Goal: Information Seeking & Learning: Learn about a topic

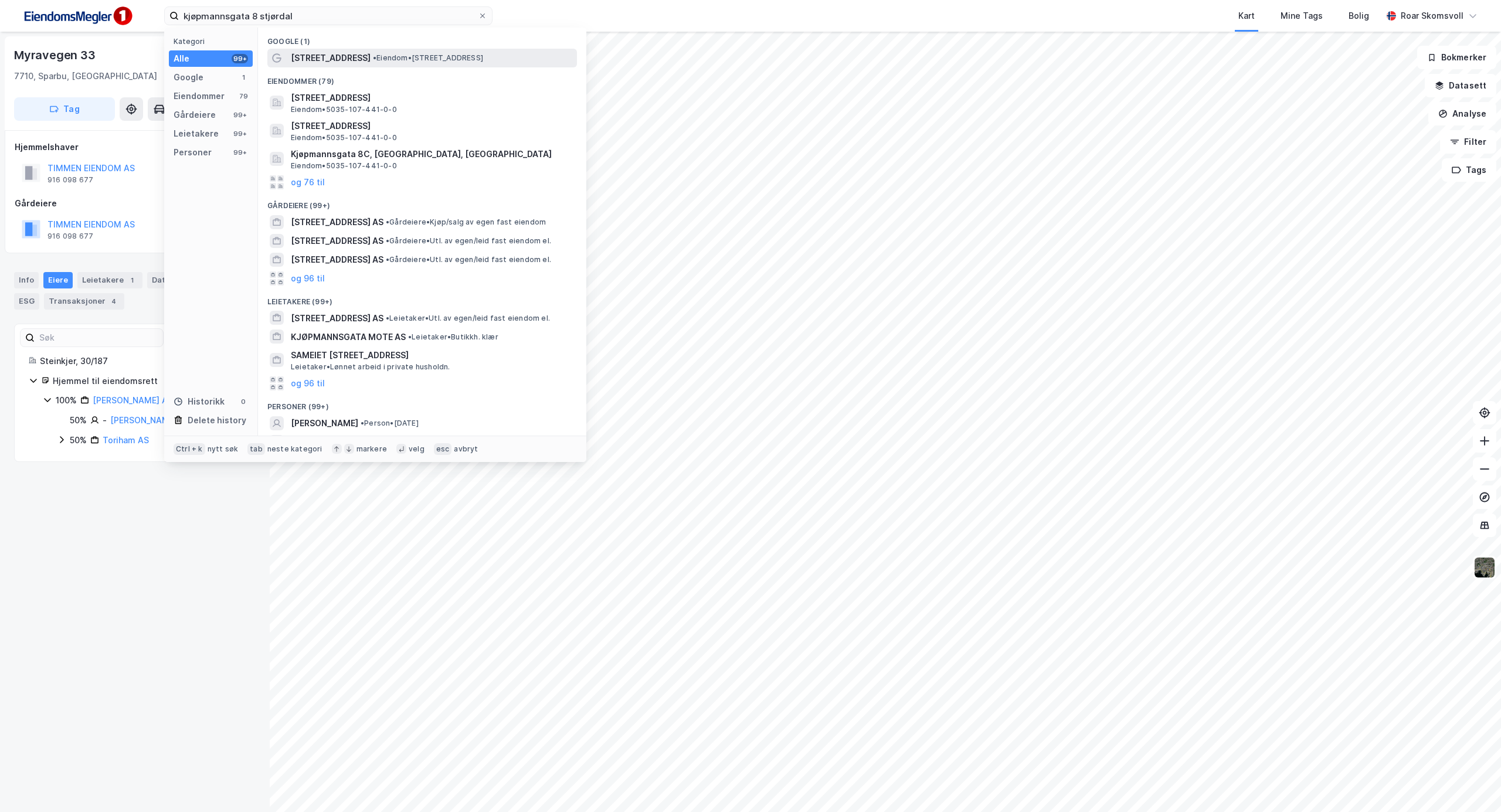
click at [336, 57] on span "[STREET_ADDRESS]" at bounding box center [331, 57] width 80 height 14
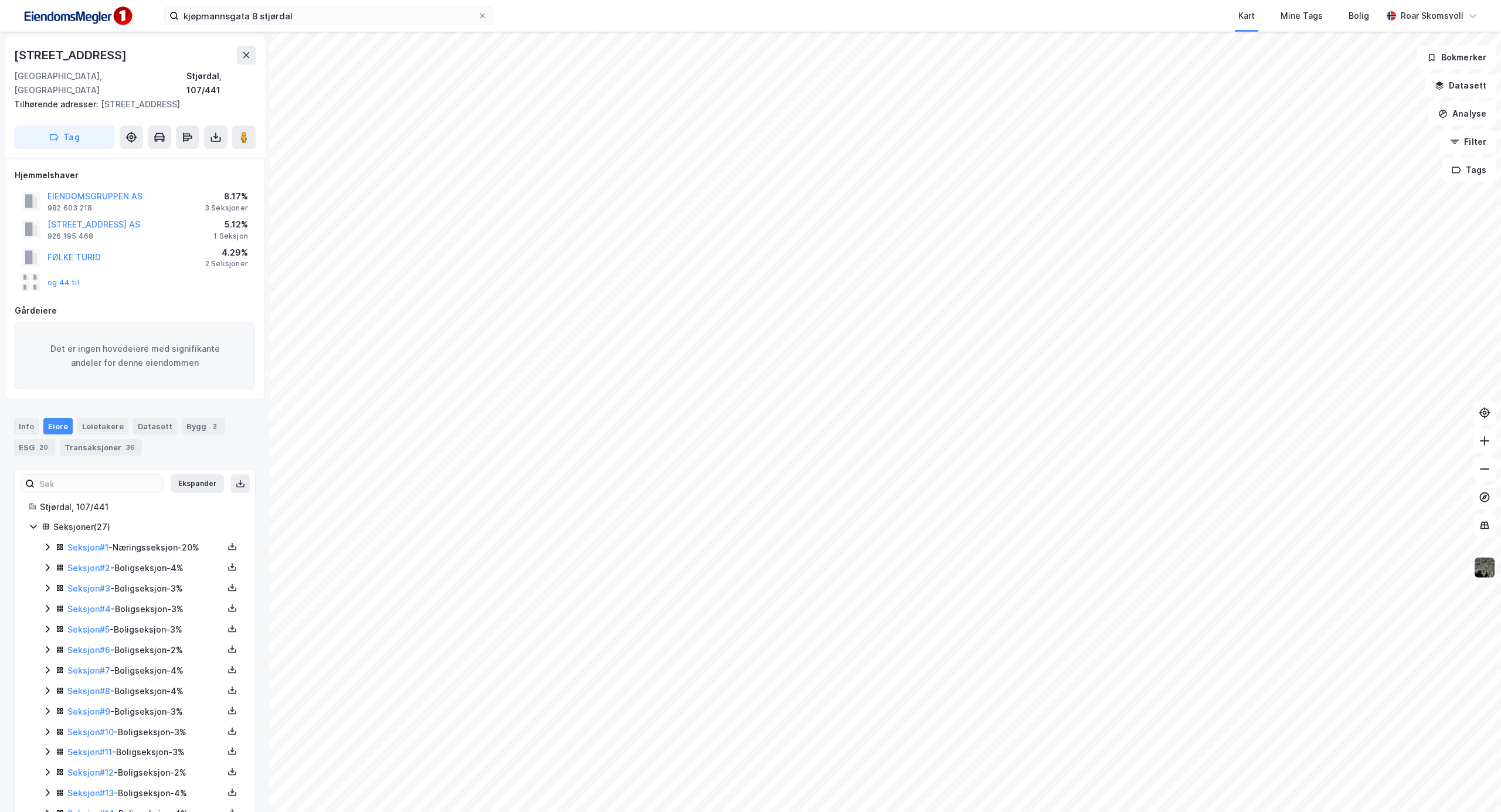
click at [47, 550] on icon at bounding box center [48, 547] width 10 height 10
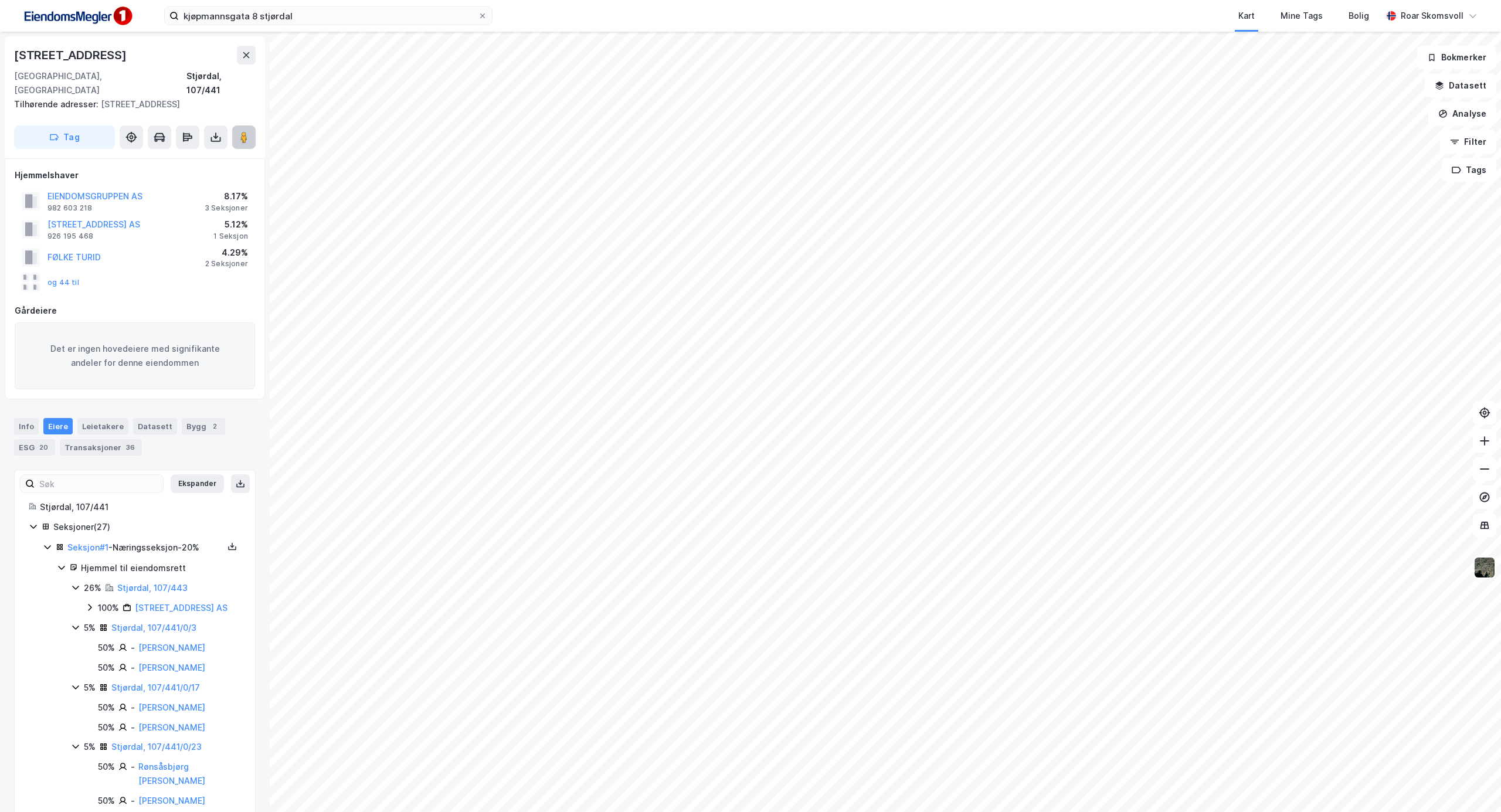
click at [243, 135] on image at bounding box center [244, 137] width 7 height 11
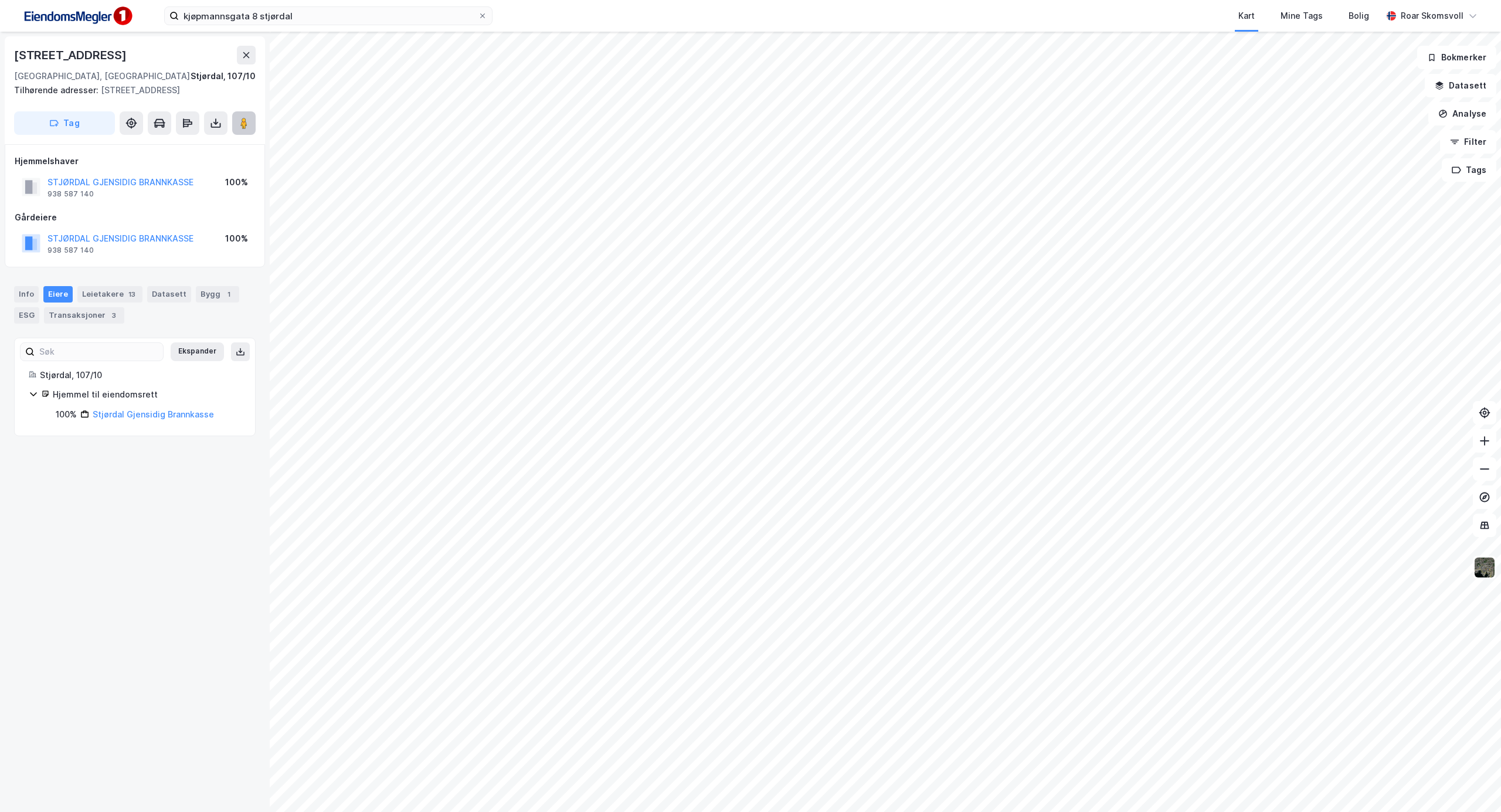
click at [242, 126] on image at bounding box center [244, 123] width 7 height 11
drag, startPoint x: 331, startPoint y: 13, endPoint x: 123, endPoint y: 10, distance: 208.0
click at [143, 10] on div "kjøpmannsgata 8 stjørdal Kart Mine Tags Bolig [PERSON_NAME]" at bounding box center [750, 16] width 1501 height 31
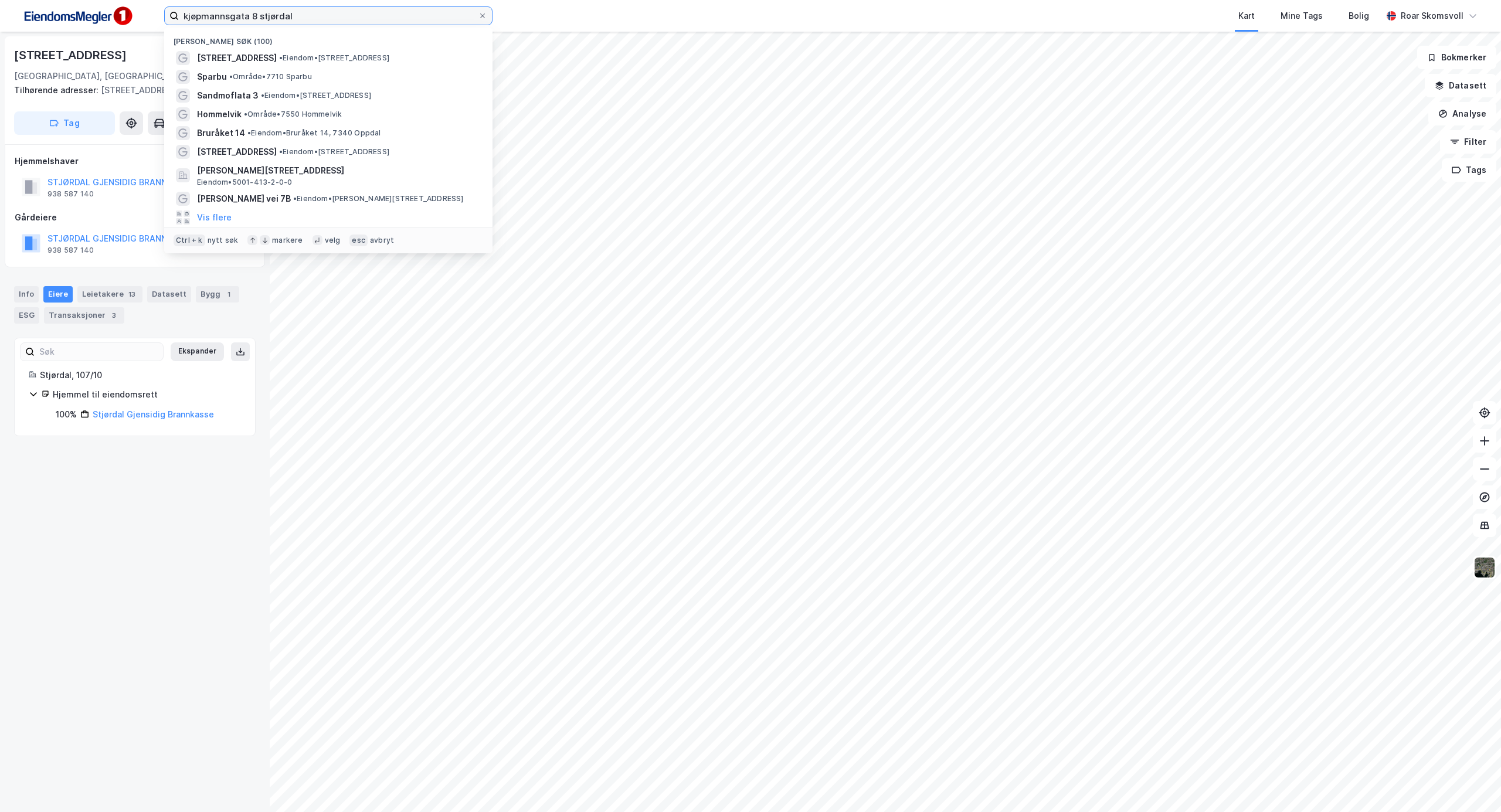
paste input "Løkkemyra Handelspark"
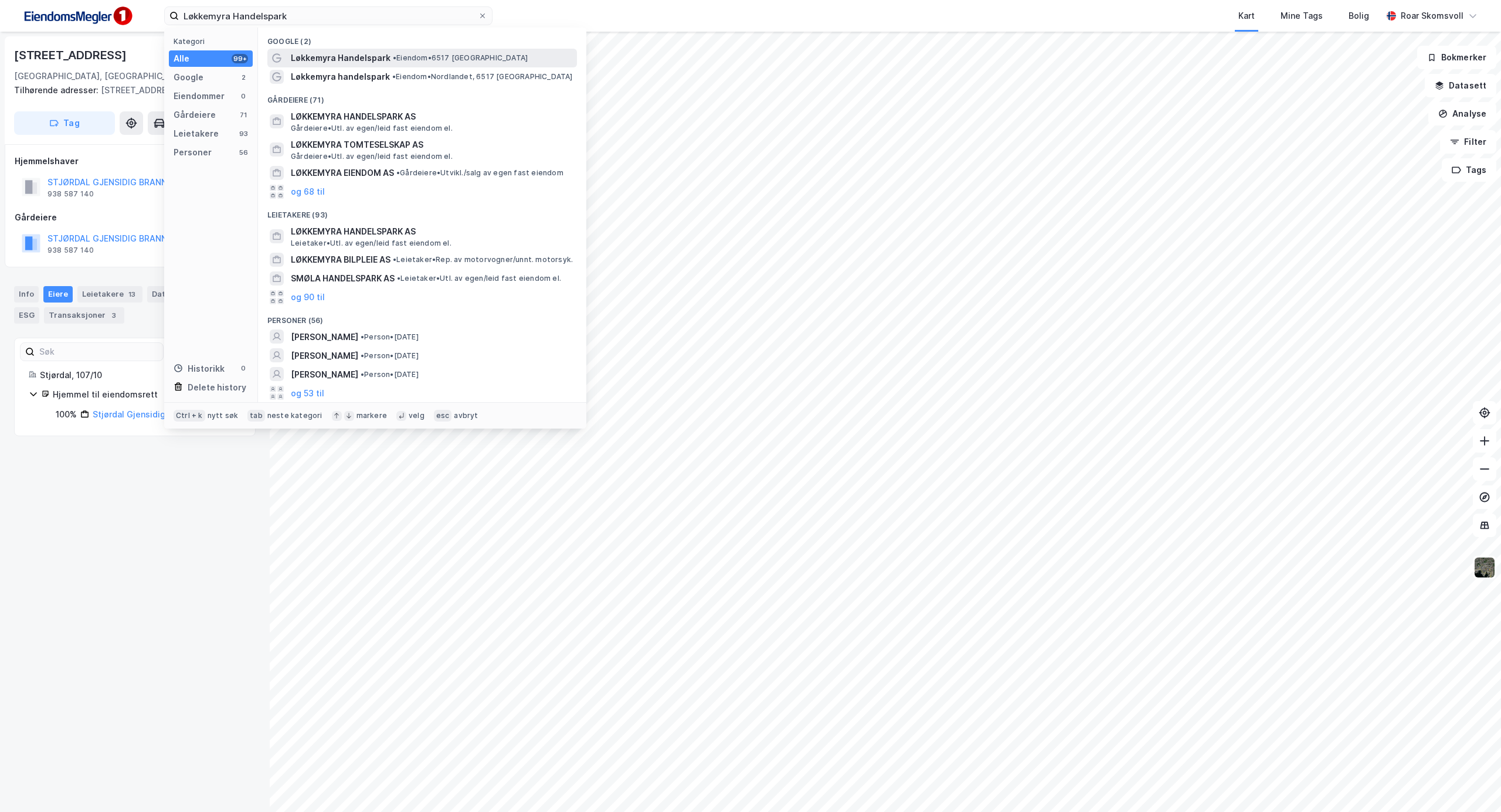
click at [333, 56] on span "Løkkemyra Handelspark" at bounding box center [341, 57] width 100 height 14
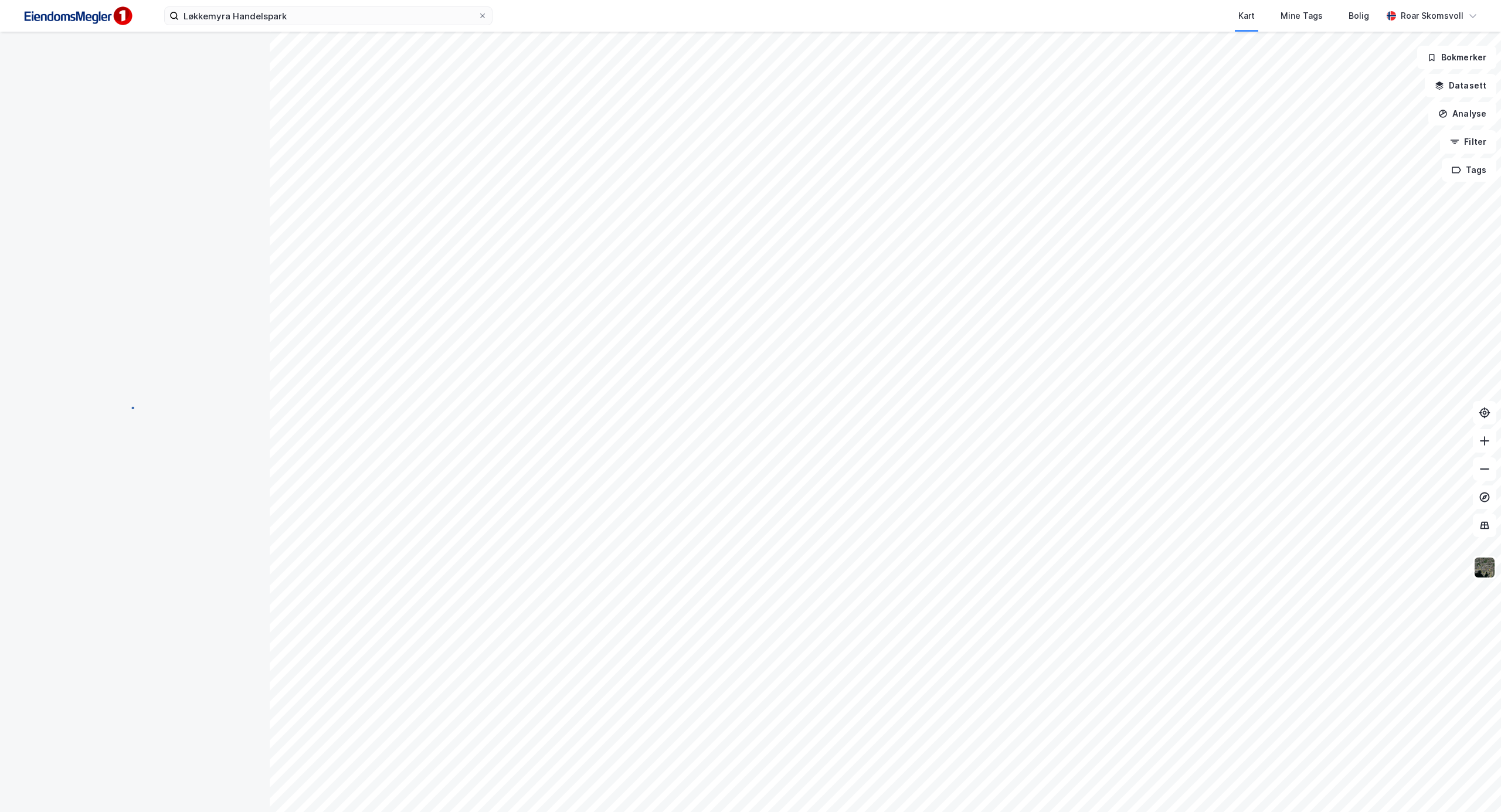
scroll to position [1, 0]
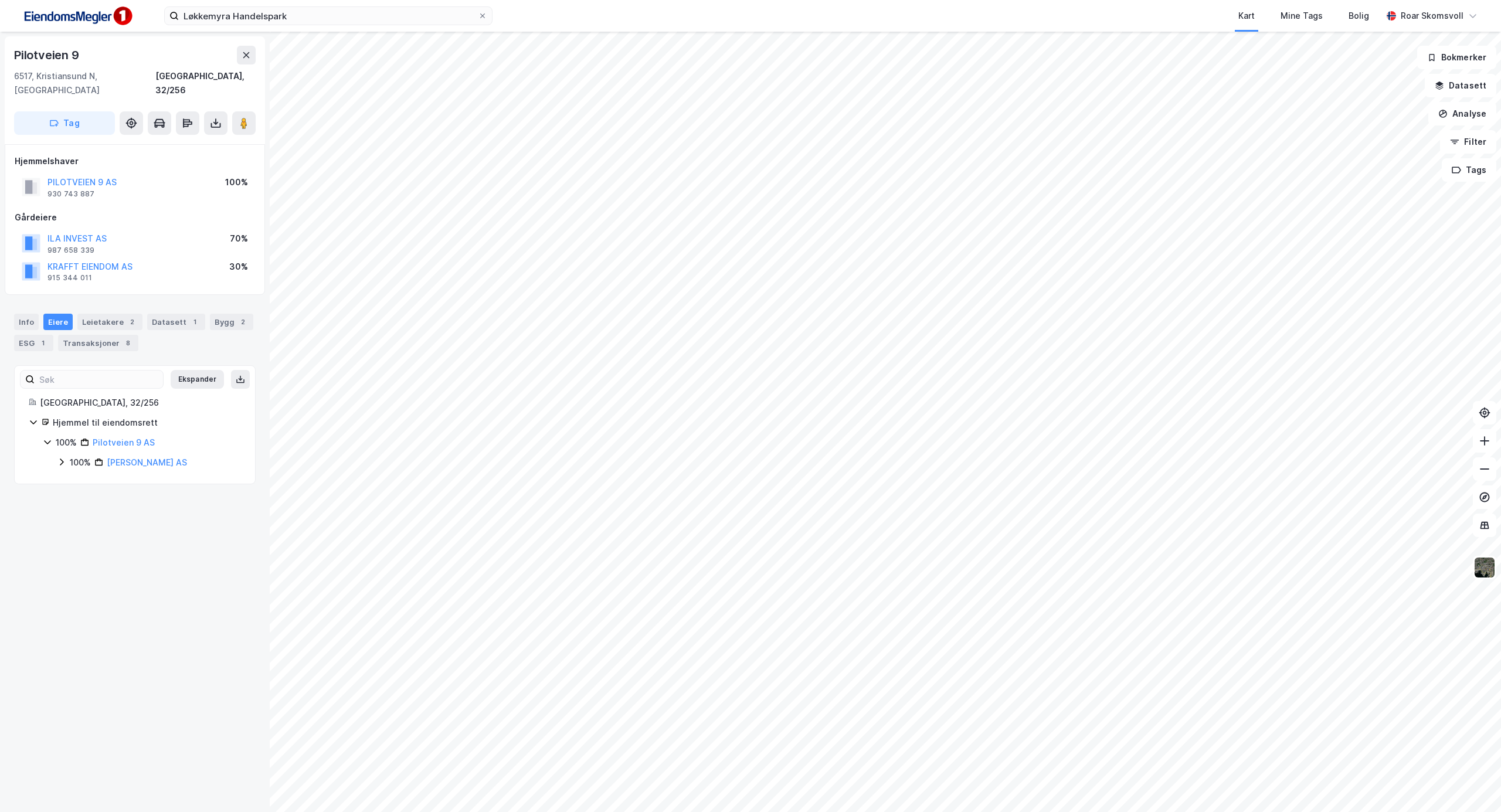
click at [62, 457] on icon at bounding box center [62, 462] width 10 height 10
click at [74, 477] on icon at bounding box center [76, 482] width 10 height 10
click at [74, 522] on icon at bounding box center [76, 522] width 10 height 10
click at [82, 335] on div "Transaksjoner 8" at bounding box center [98, 342] width 80 height 16
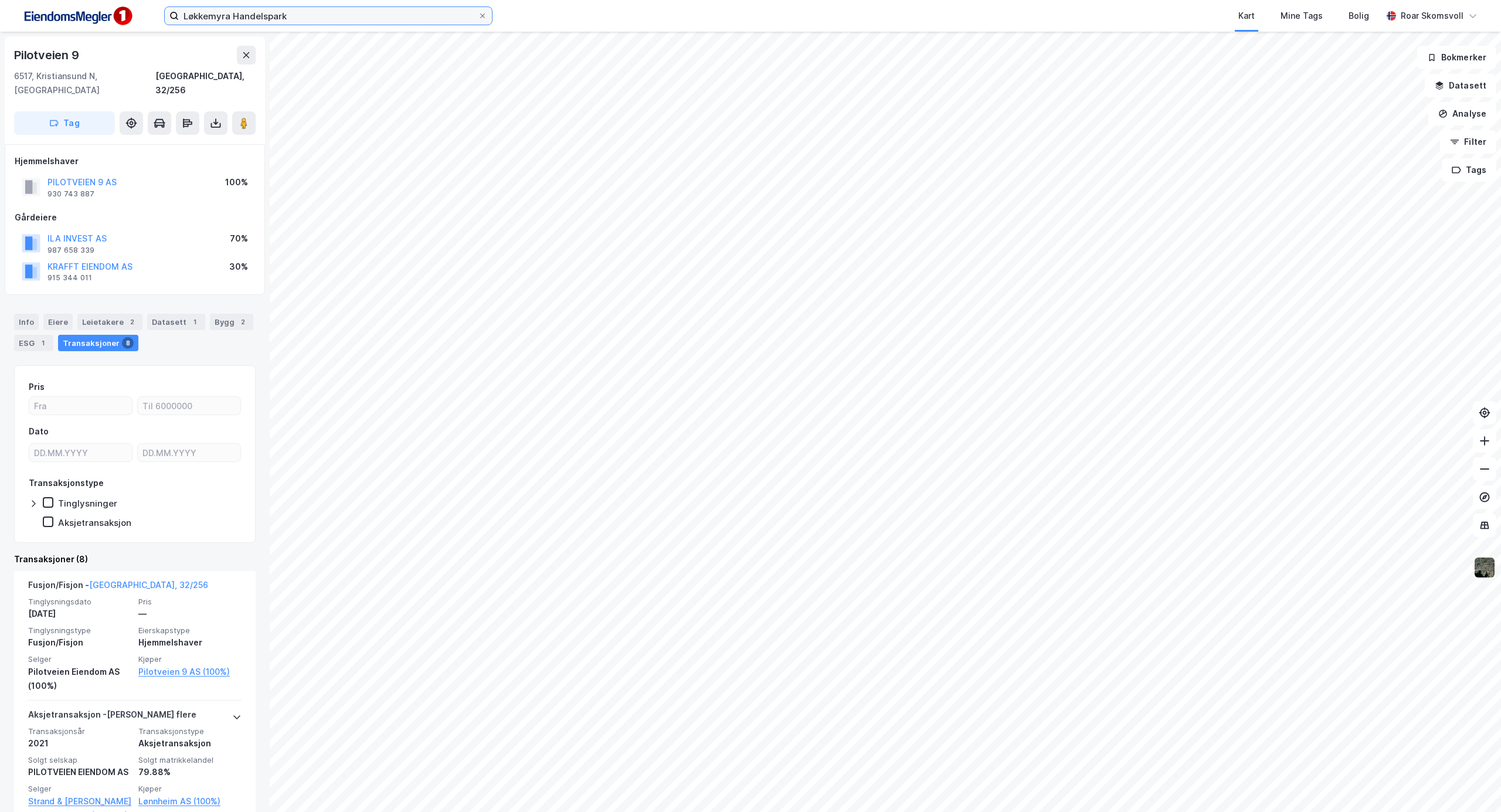
drag, startPoint x: 327, startPoint y: 21, endPoint x: 0, endPoint y: -7, distance: 328.2
click at [0, 0] on html "Løkkemyra Handelspark Kart Mine Tags Bolig [PERSON_NAME] Pilotveien 9 6517, [GE…" at bounding box center [750, 406] width 1501 height 812
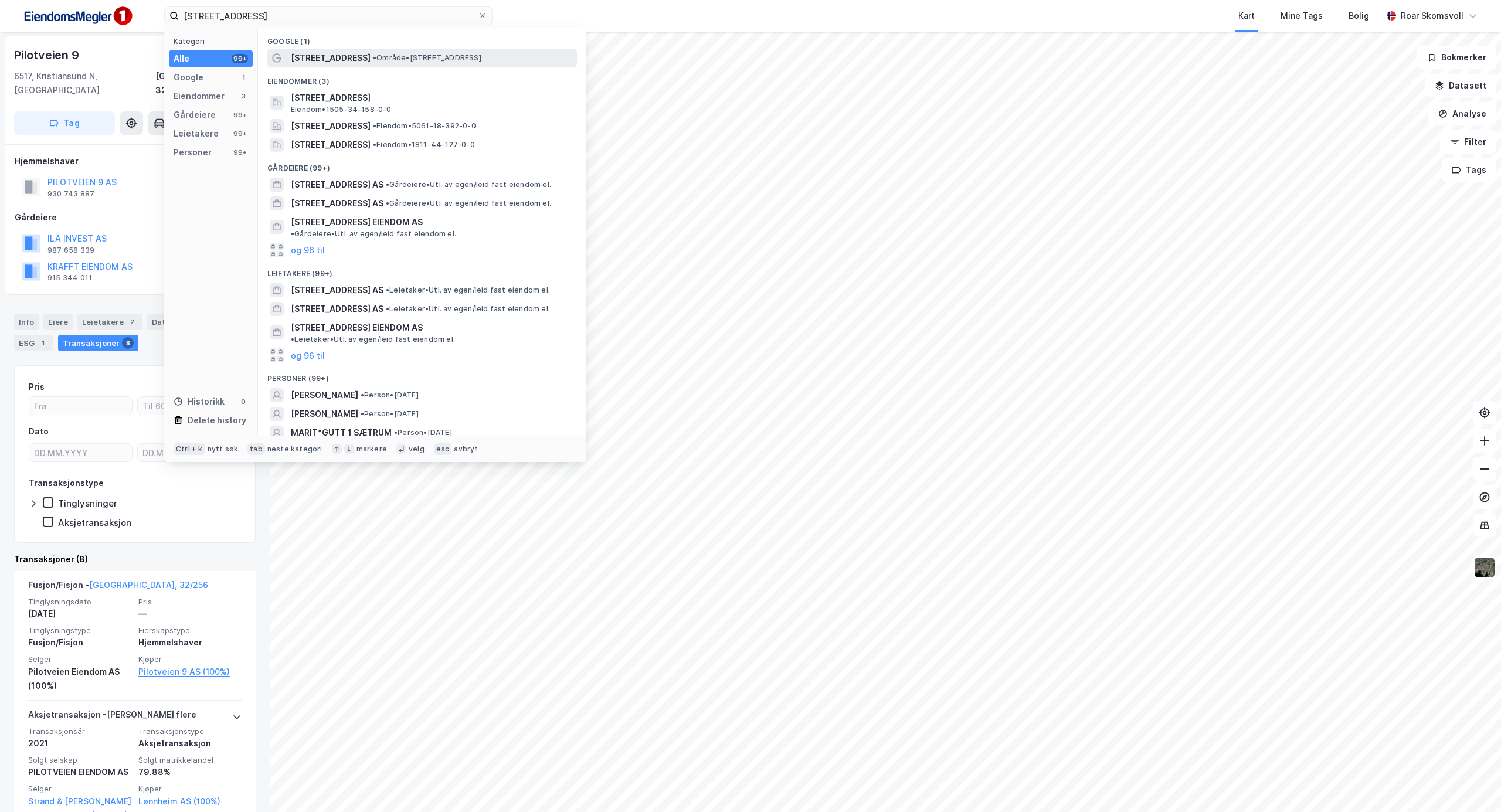
click at [327, 55] on span "[STREET_ADDRESS]" at bounding box center [331, 57] width 80 height 14
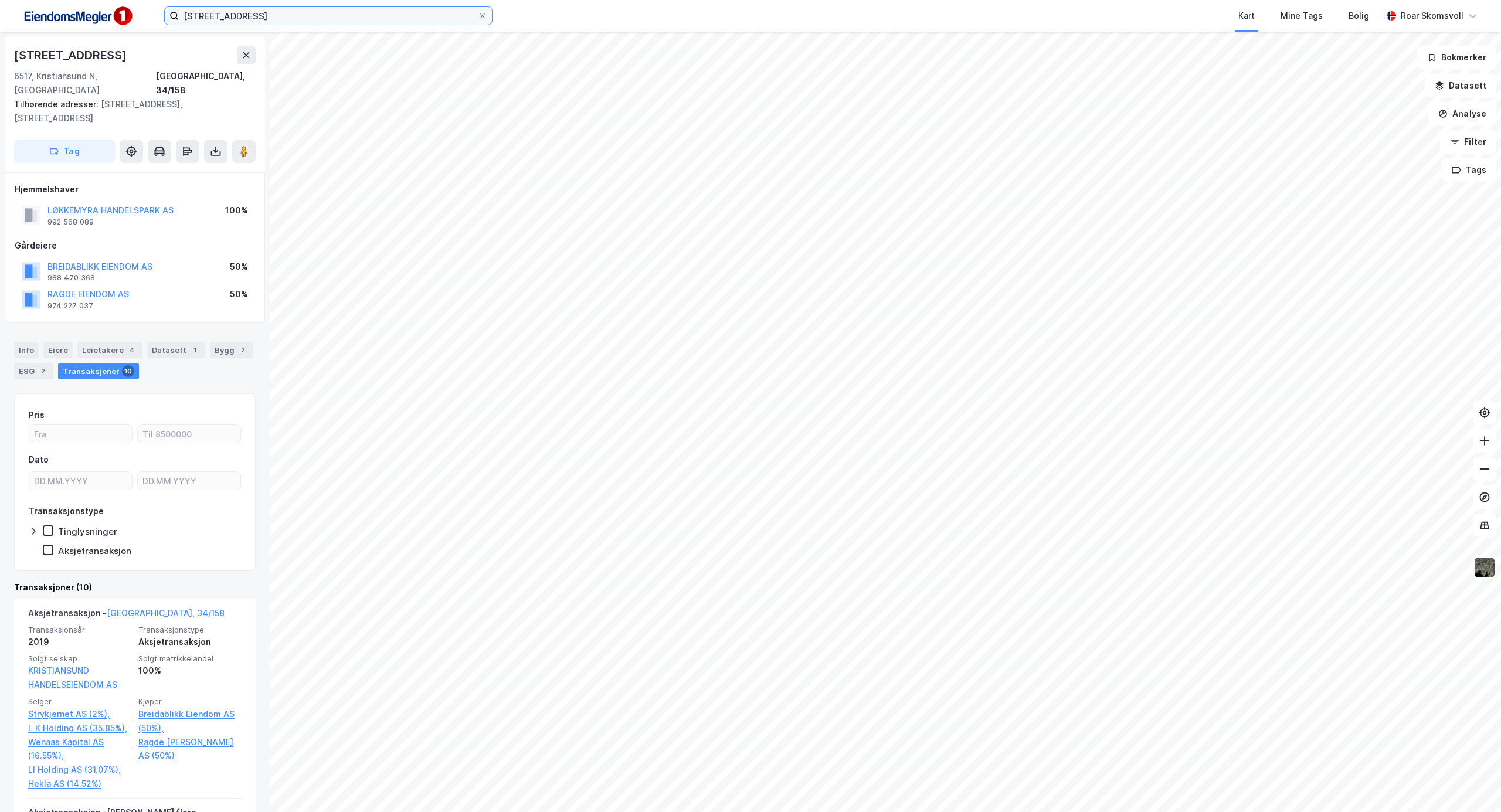
click at [327, 15] on input "[STREET_ADDRESS]" at bounding box center [329, 16] width 299 height 18
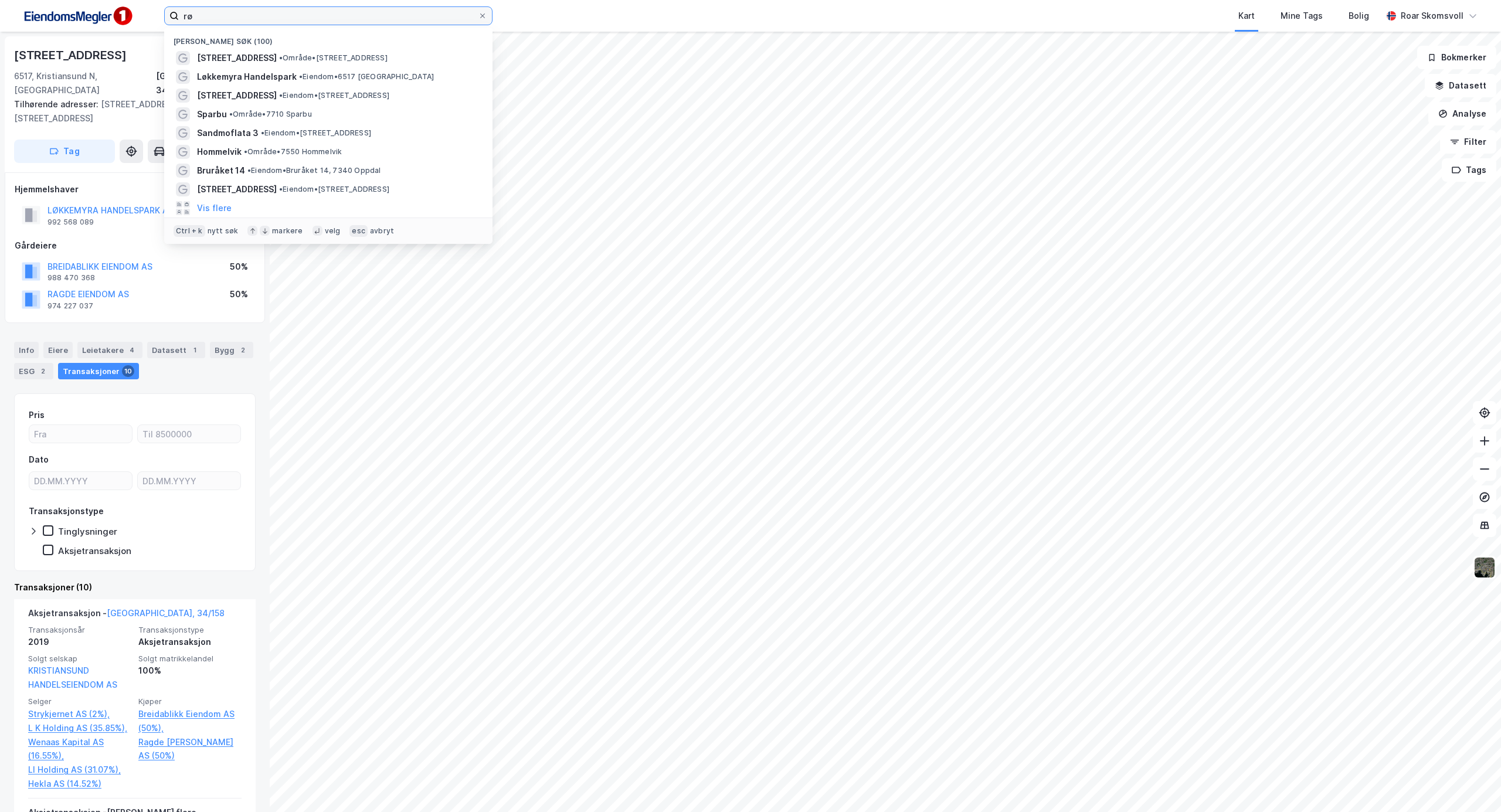
type input "r"
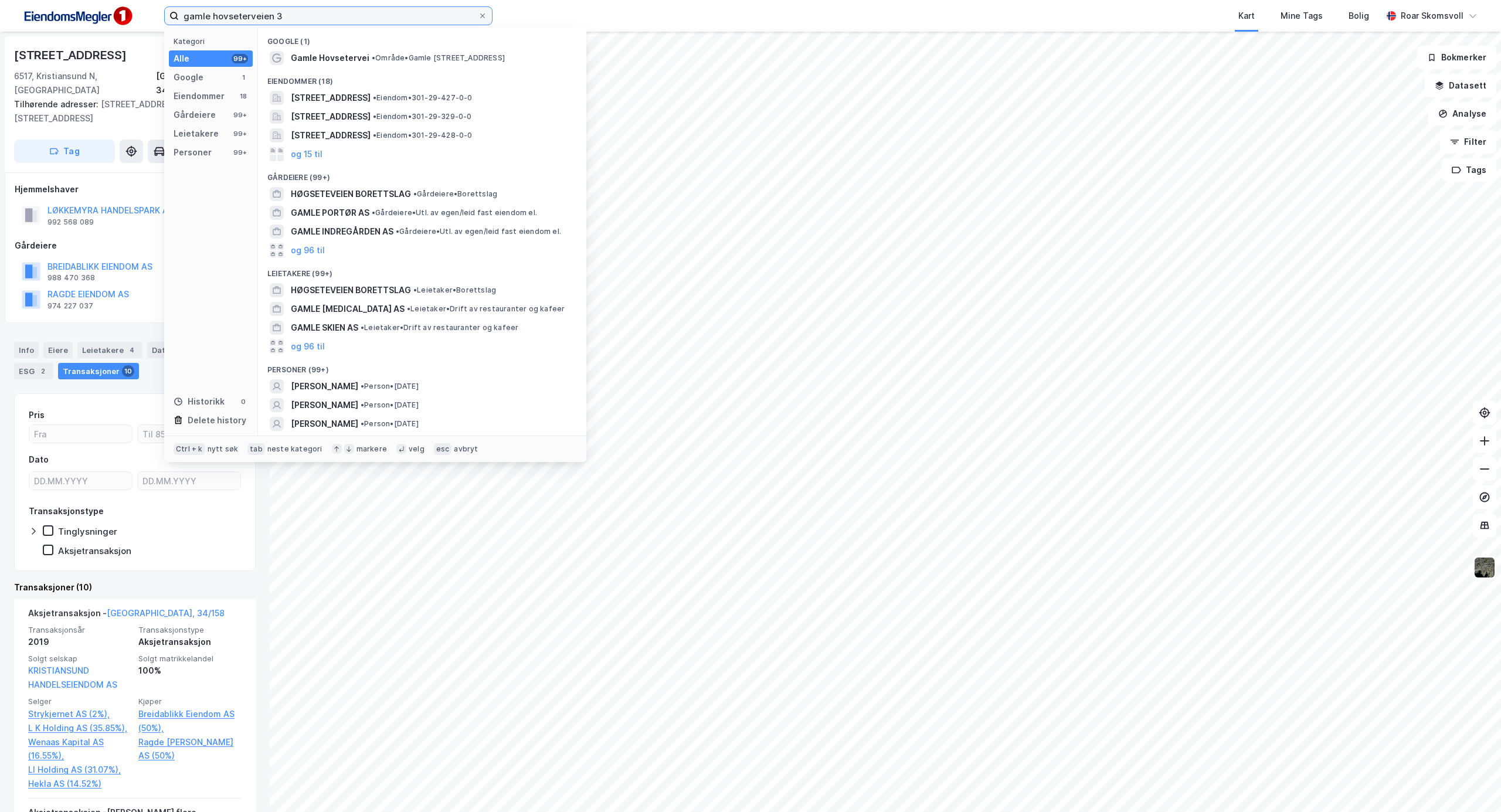
type input "gamle hovseterveien 3"
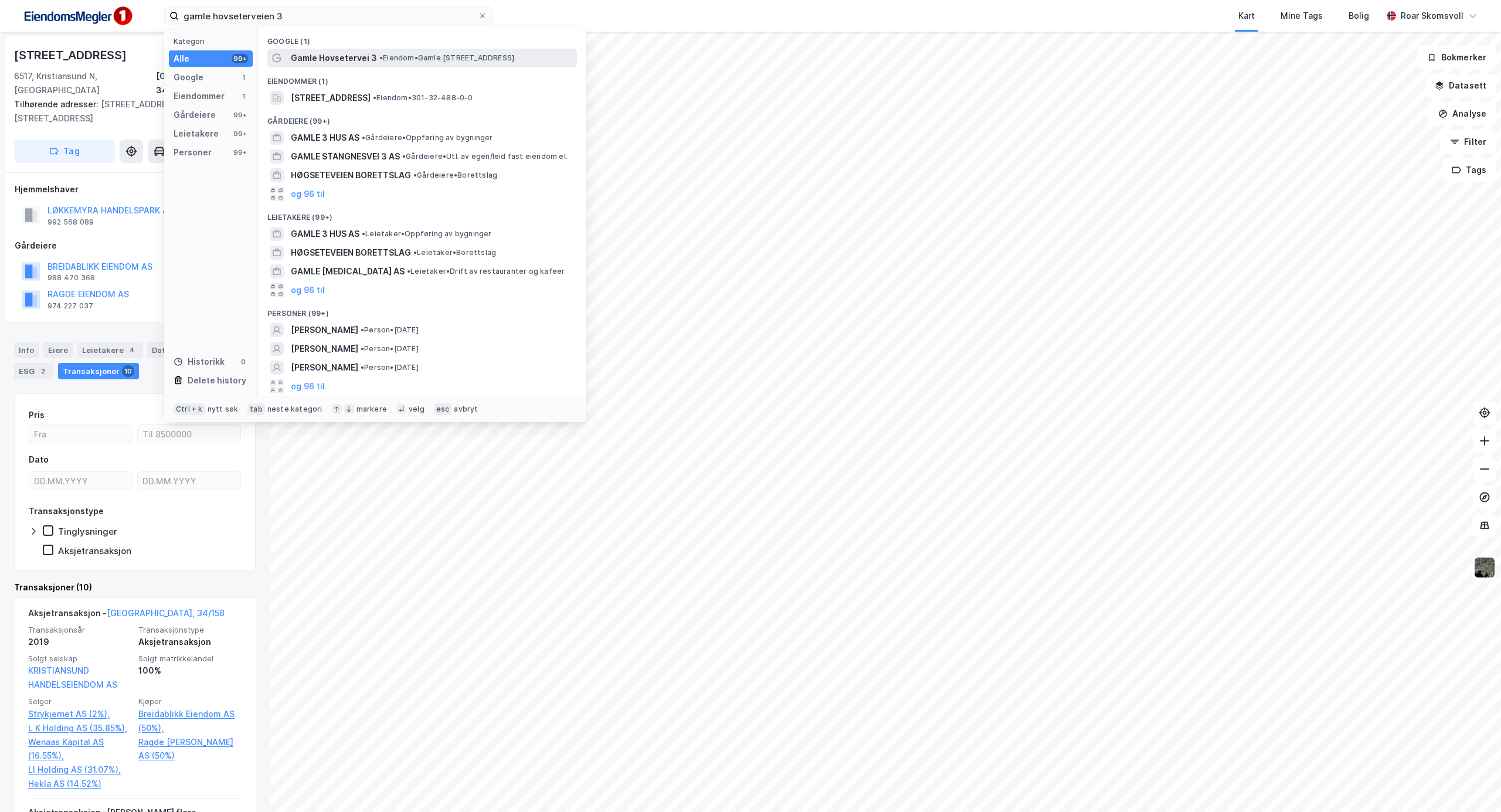
click at [429, 56] on span "• Eiendom • [STREET_ADDRESS]" at bounding box center [447, 58] width 135 height 10
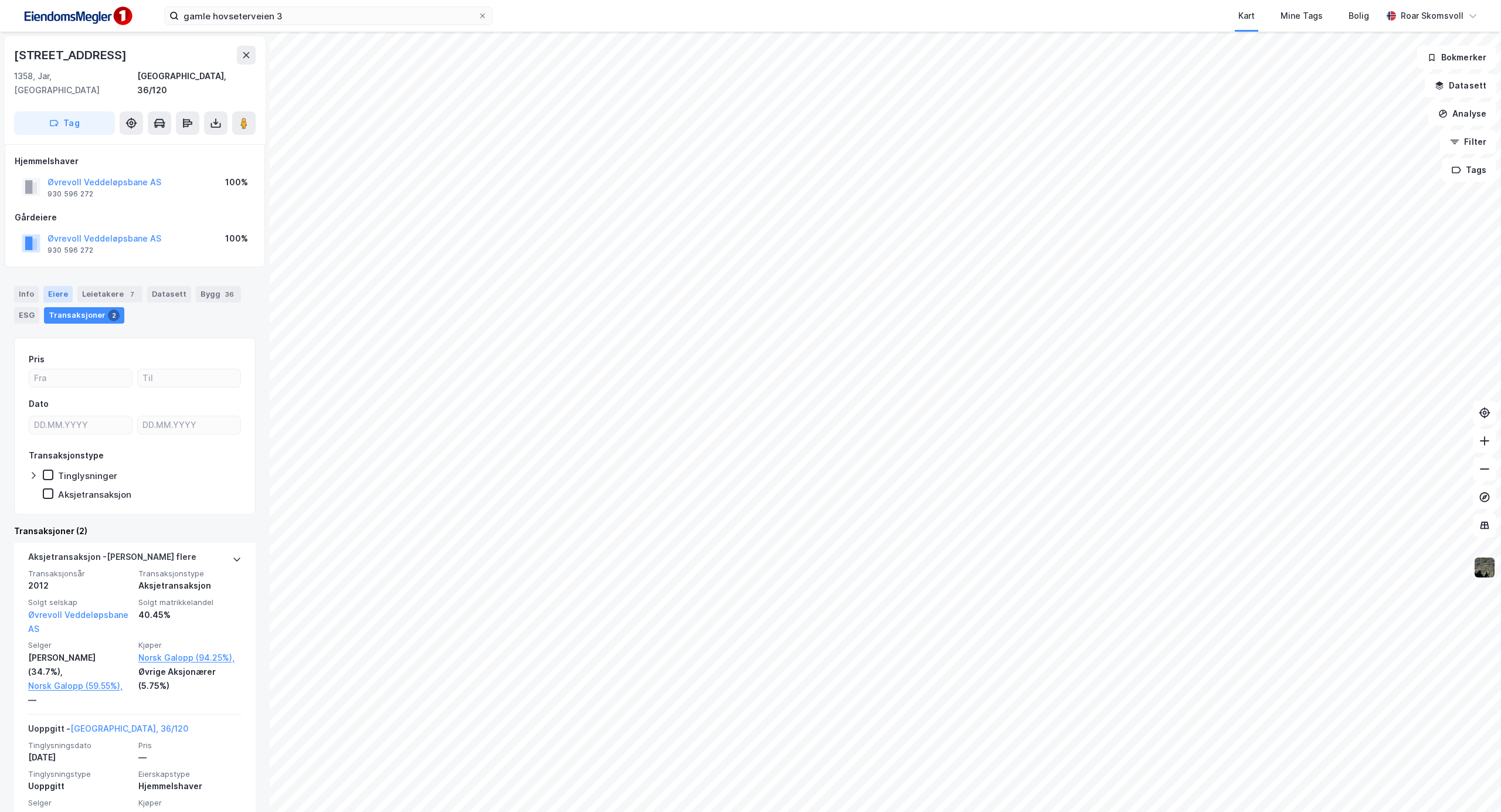
click at [55, 286] on div "Eiere" at bounding box center [58, 294] width 29 height 16
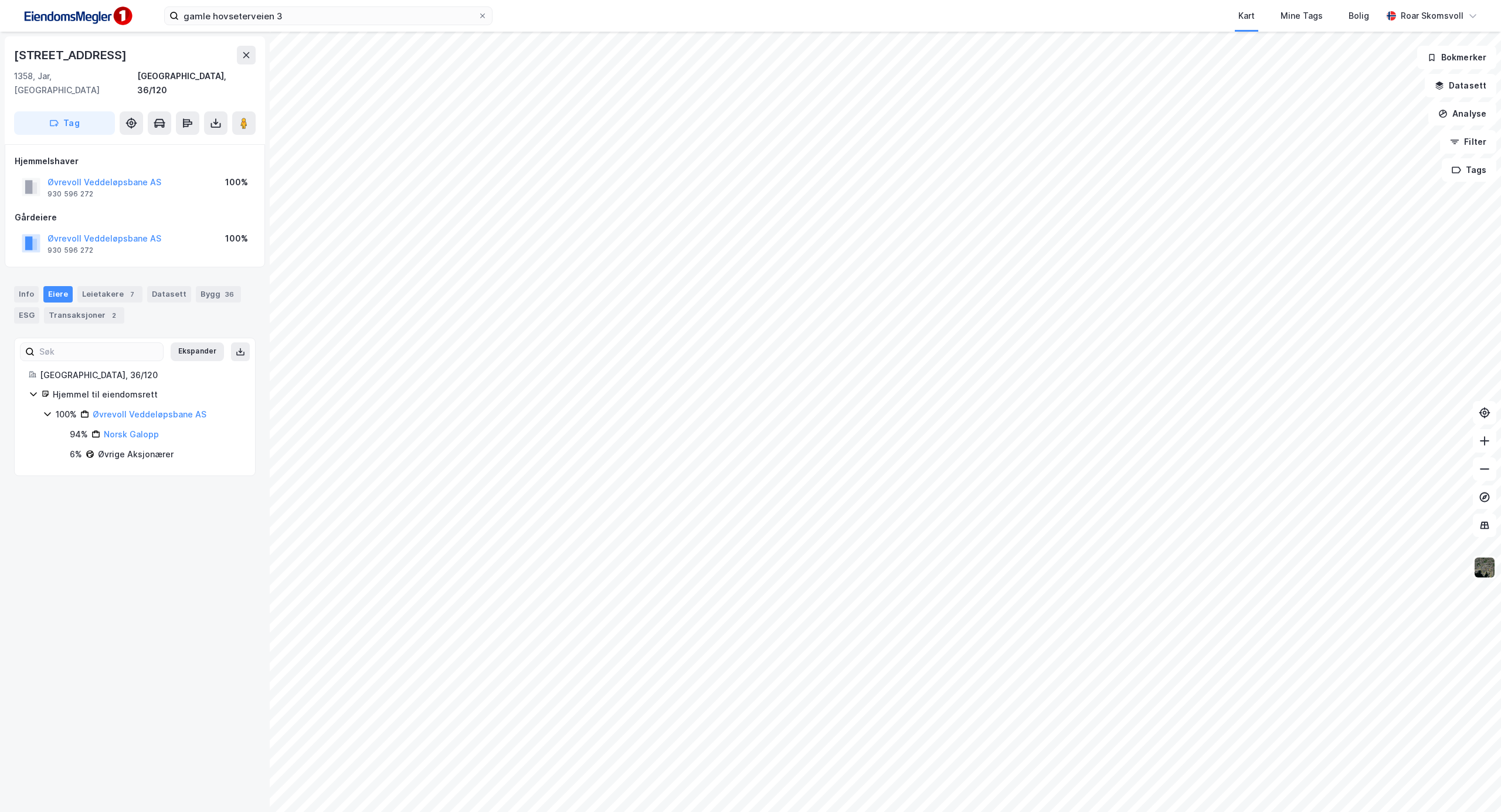
click at [52, 407] on div "100% Øvrevoll Veddeløpsbane AS" at bounding box center [142, 414] width 199 height 14
click at [144, 429] on link "Norsk Galopp" at bounding box center [131, 434] width 55 height 10
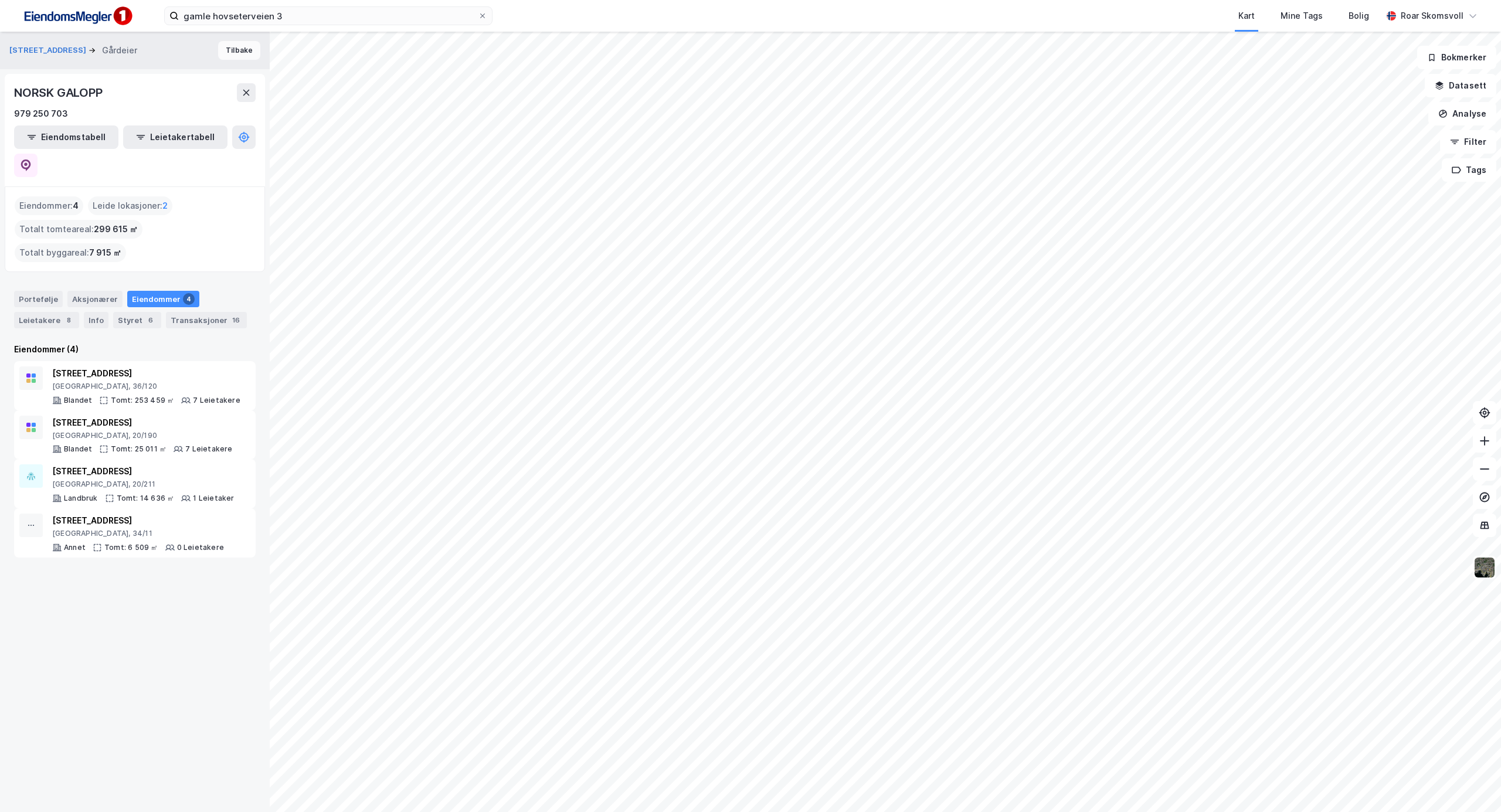
click at [232, 54] on button "Tilbake" at bounding box center [239, 50] width 42 height 19
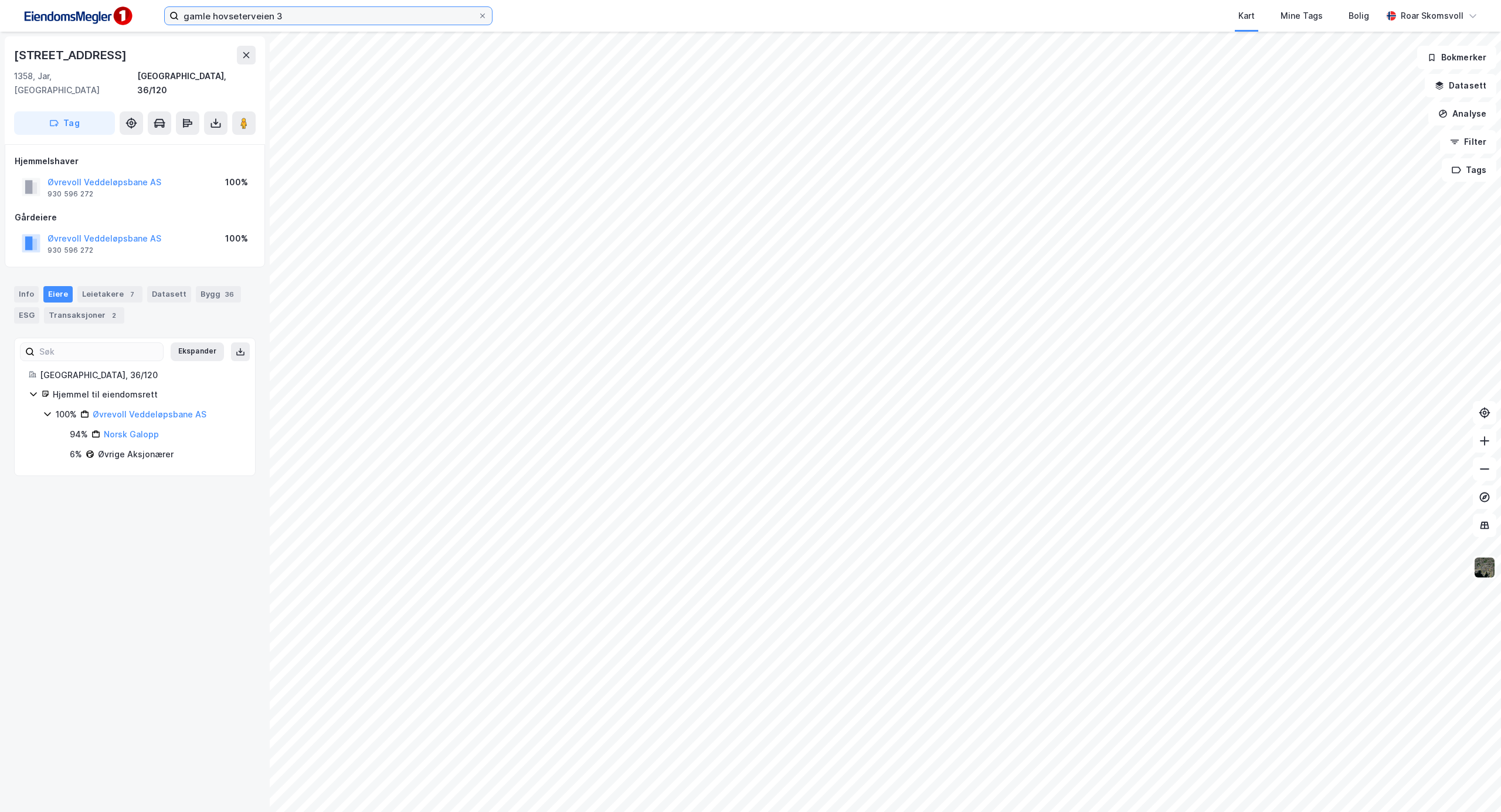
click at [333, 15] on input "gamle hovseterveien 3" at bounding box center [329, 16] width 299 height 18
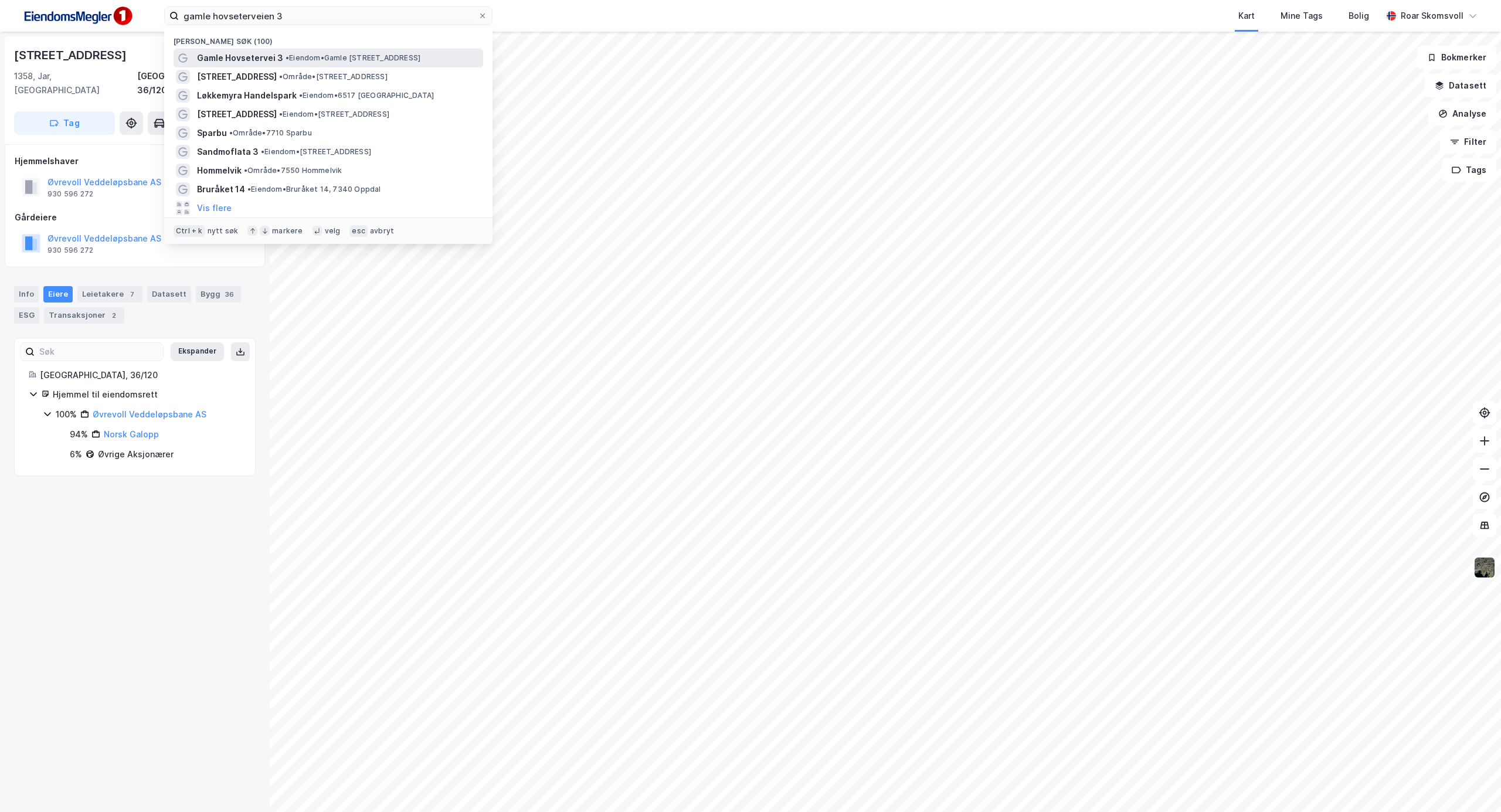
click at [264, 59] on span "Gamle Hovsetervei 3" at bounding box center [240, 57] width 86 height 14
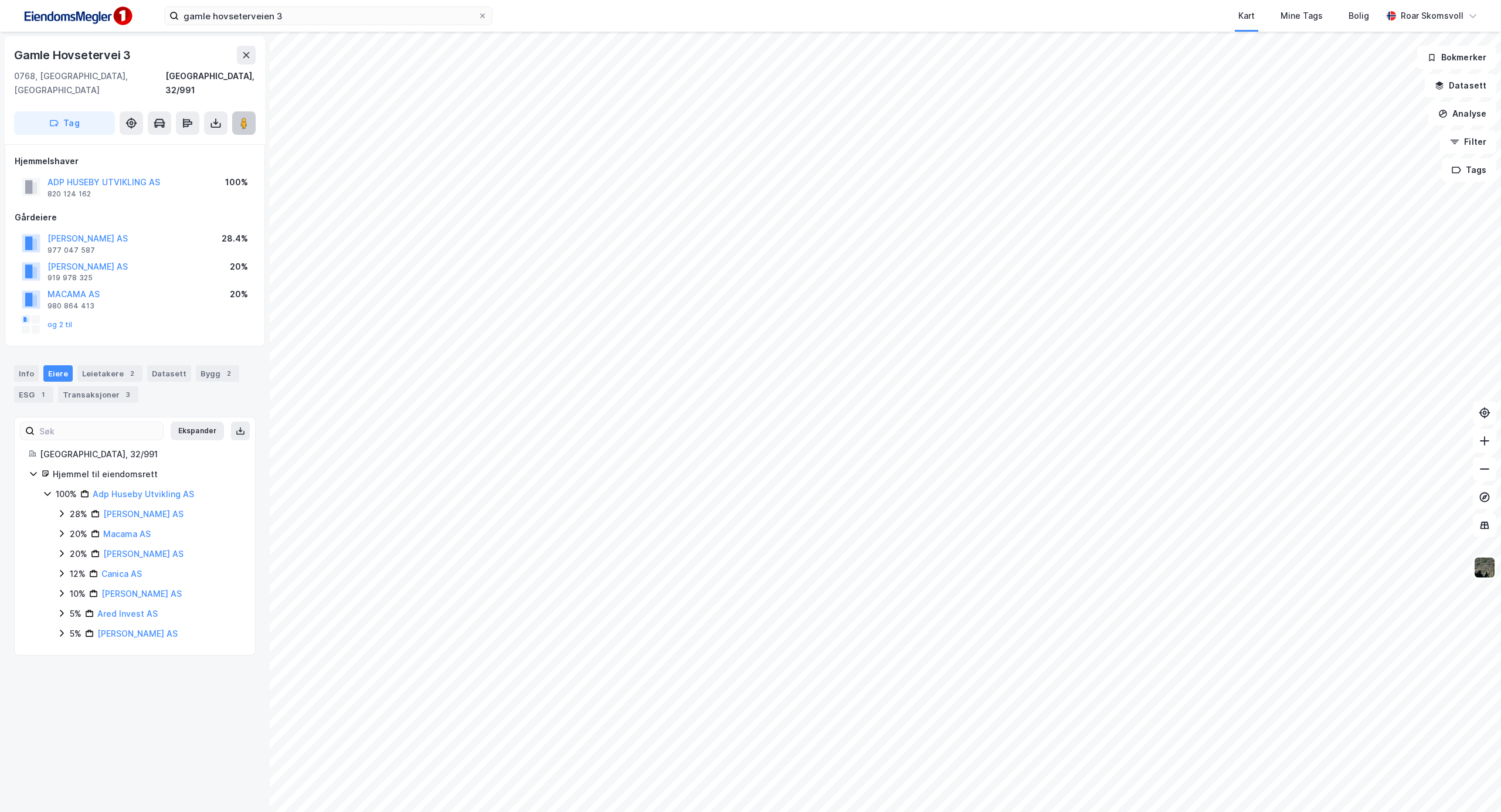
click at [237, 111] on button at bounding box center [244, 123] width 24 height 24
